Goal: Task Accomplishment & Management: Manage account settings

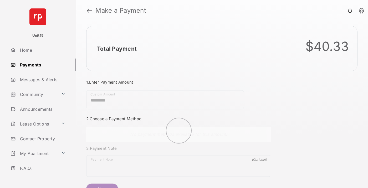
scroll to position [28, 0]
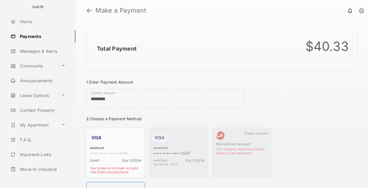
click at [41, 177] on link "Logout" at bounding box center [41, 183] width 67 height 13
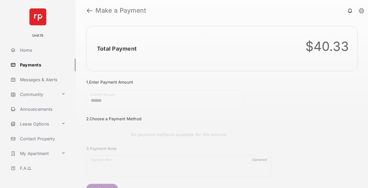
scroll to position [28, 0]
